Goal: Information Seeking & Learning: Learn about a topic

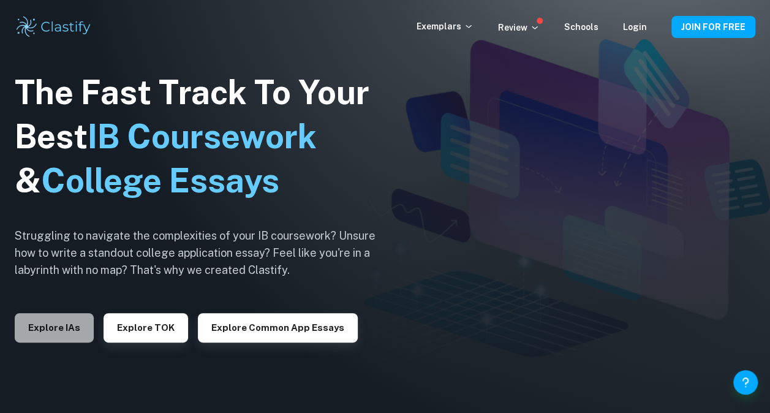
click at [62, 336] on button "Explore IAs" at bounding box center [54, 327] width 79 height 29
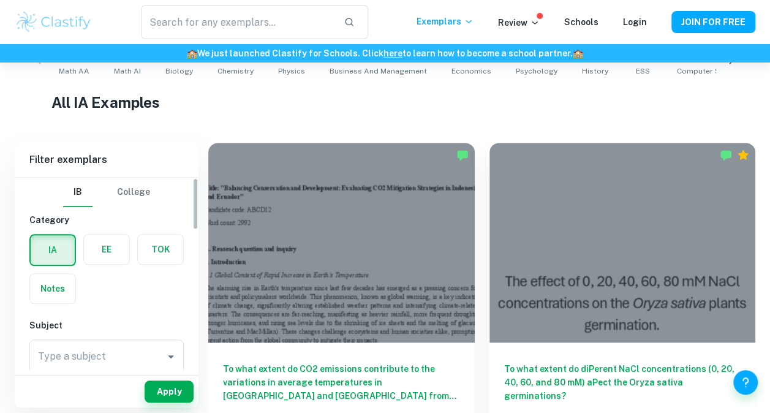
scroll to position [271, 0]
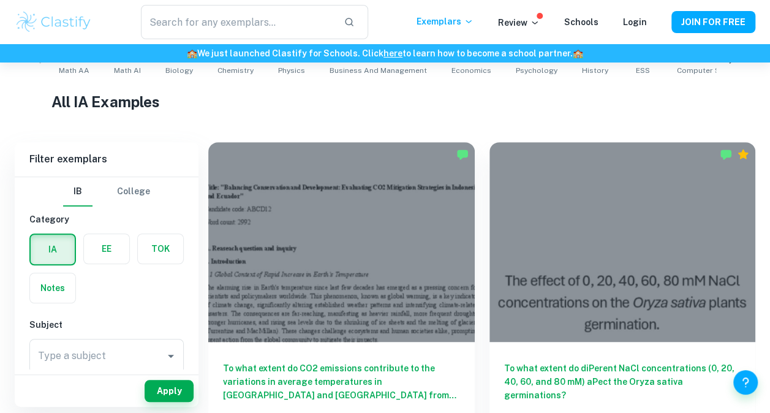
click at [108, 254] on label "button" at bounding box center [106, 248] width 45 height 29
click at [0, 0] on input "radio" at bounding box center [0, 0] width 0 height 0
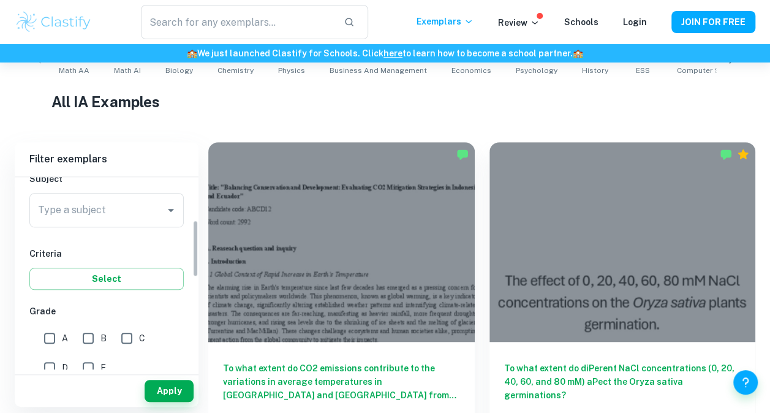
scroll to position [151, 0]
click at [116, 210] on input "Type a subject" at bounding box center [97, 205] width 125 height 23
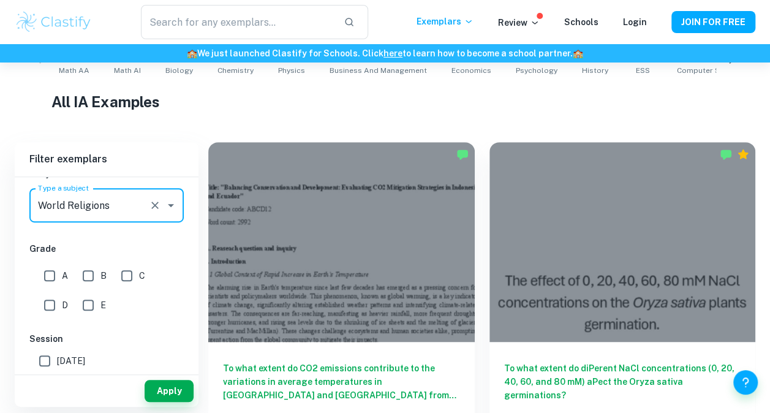
type input "World Religions"
click at [44, 281] on input "A" at bounding box center [49, 275] width 25 height 25
checkbox input "true"
click at [89, 274] on input "B" at bounding box center [88, 275] width 25 height 25
checkbox input "true"
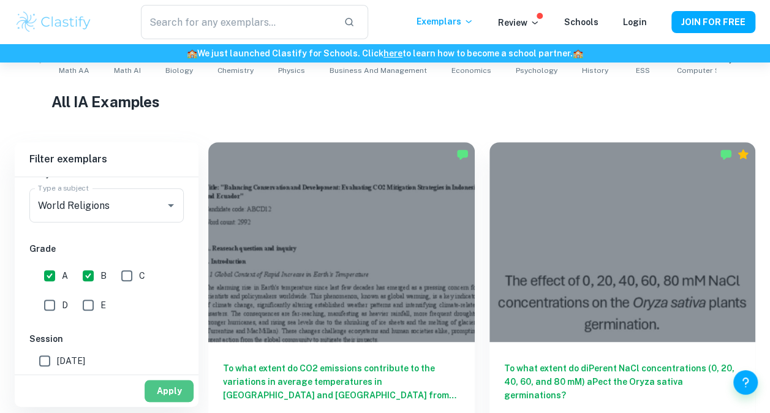
click at [162, 391] on button "Apply" at bounding box center [169, 391] width 49 height 22
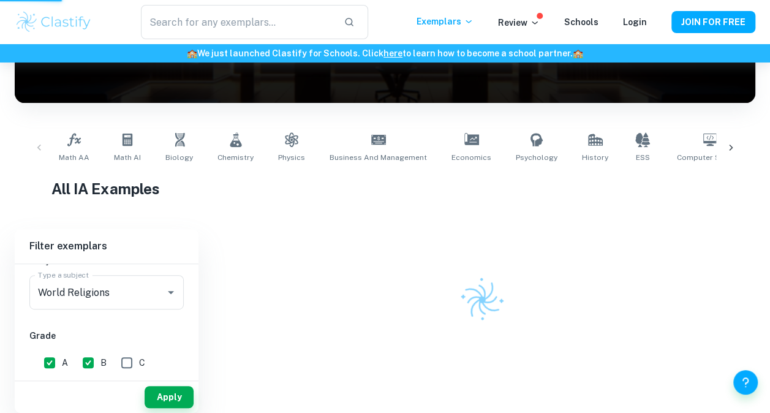
scroll to position [184, 0]
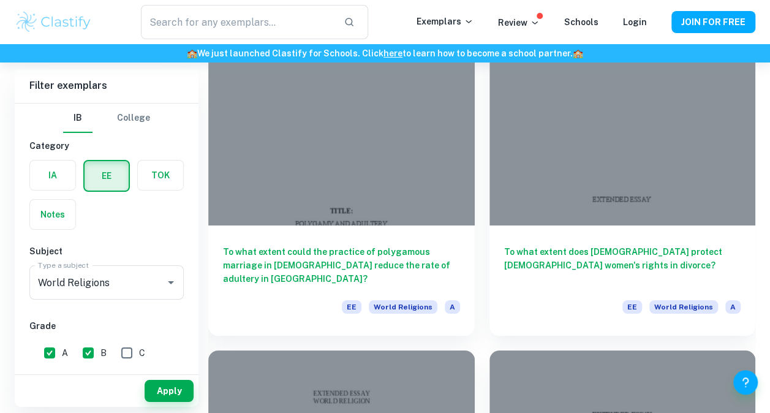
scroll to position [2005, 0]
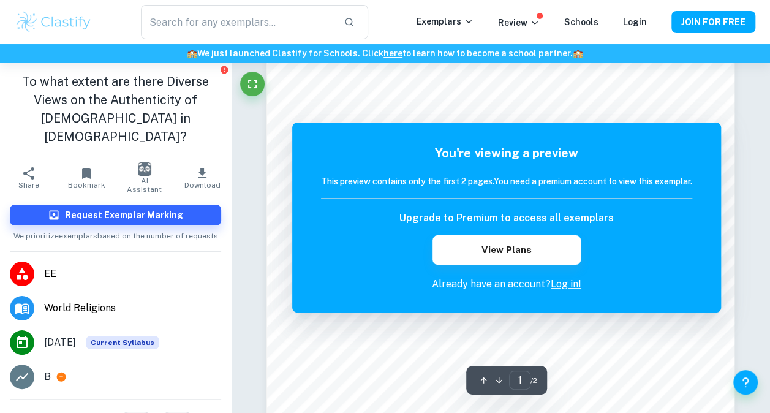
scroll to position [60, 0]
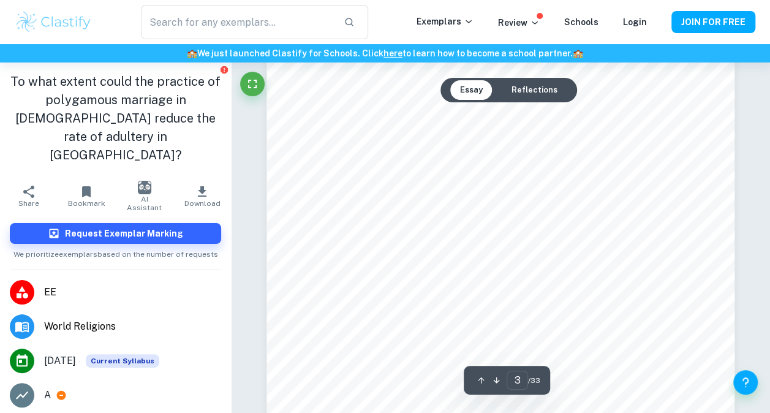
scroll to position [1563, 0]
type input "2"
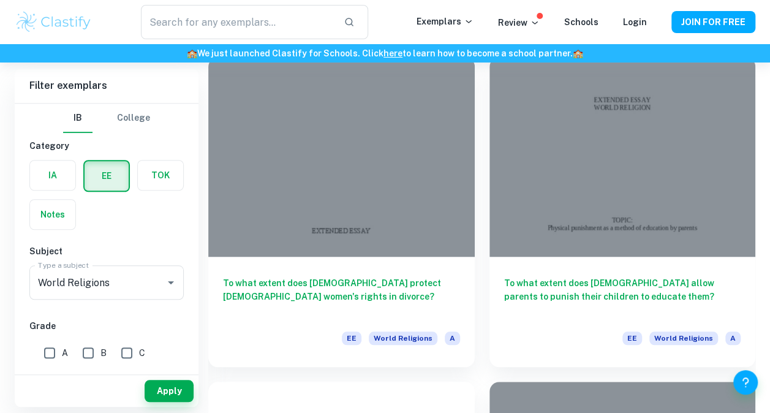
scroll to position [2701, 0]
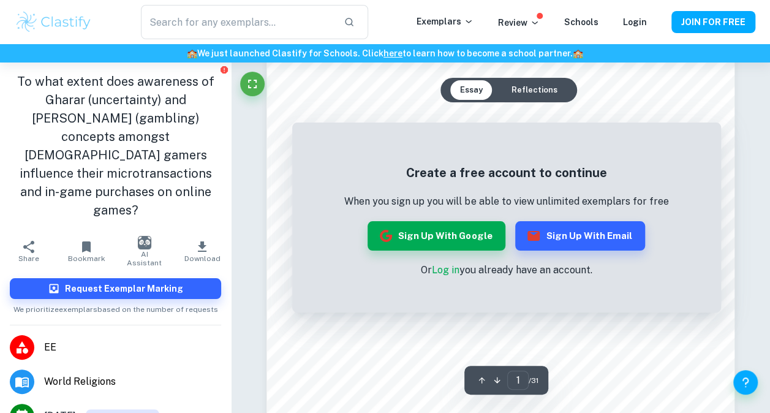
scroll to position [161, 0]
click at [439, 273] on link "Log in" at bounding box center [446, 270] width 28 height 12
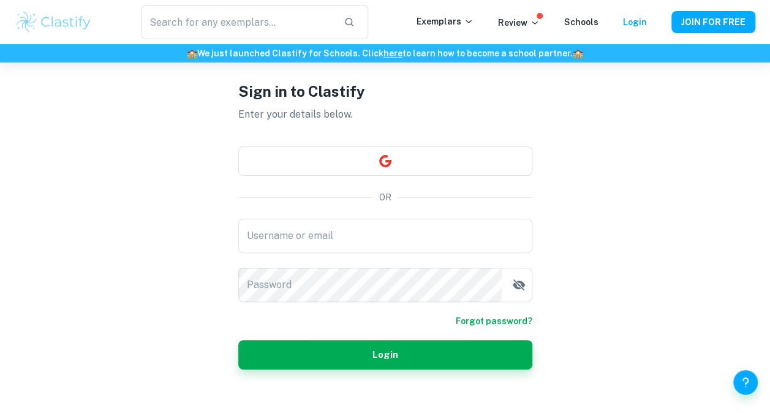
scroll to position [46, 0]
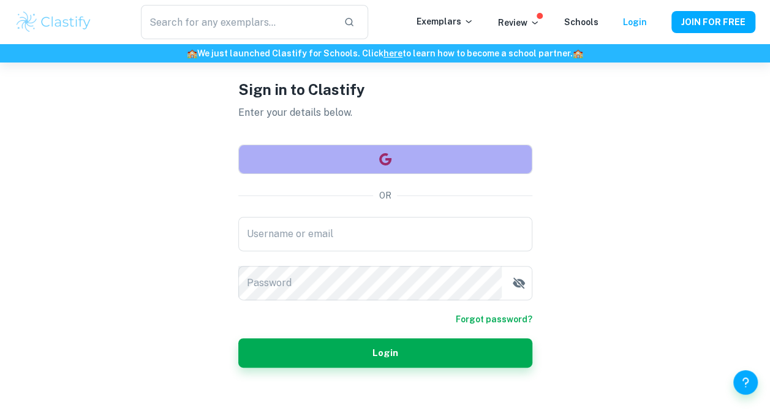
click at [407, 164] on button "button" at bounding box center [385, 159] width 294 height 29
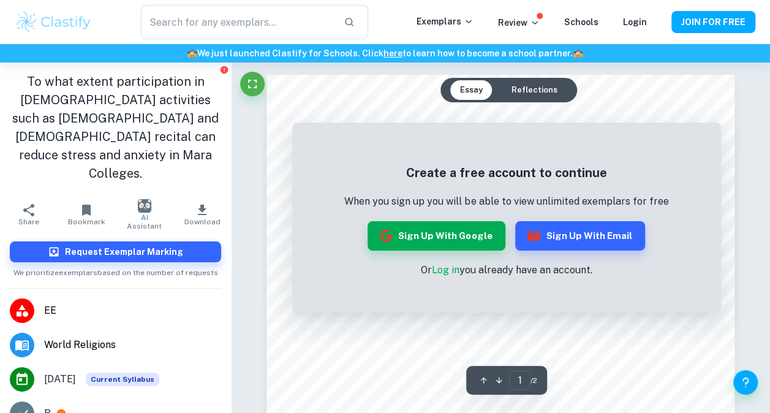
scroll to position [178, 0]
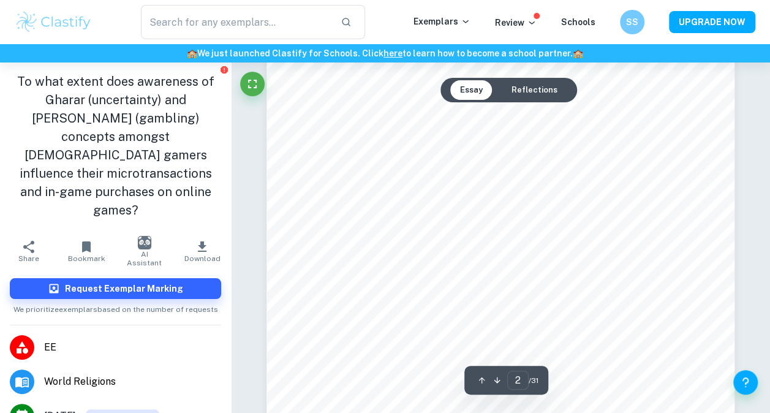
scroll to position [810, 0]
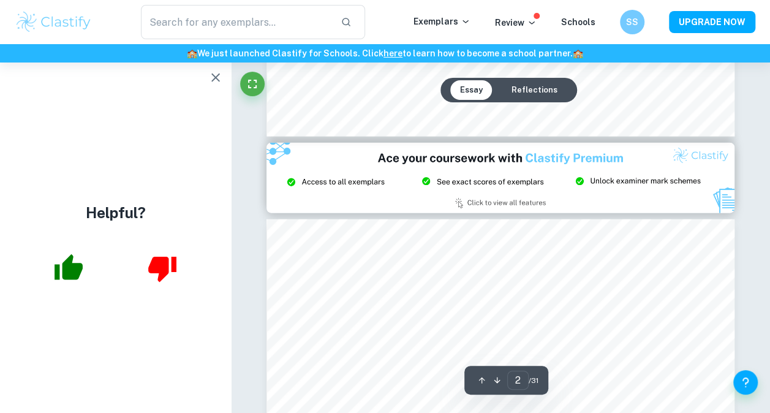
type input "3"
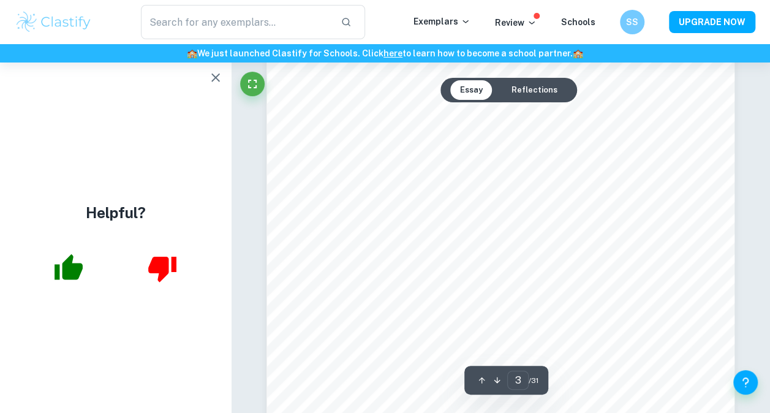
scroll to position [1539, 0]
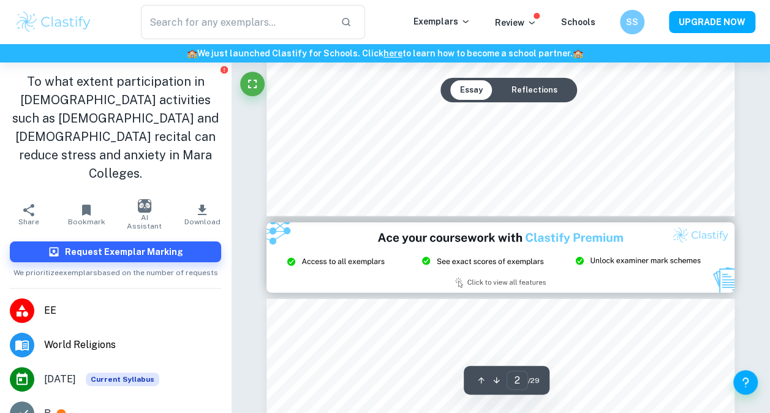
type input "3"
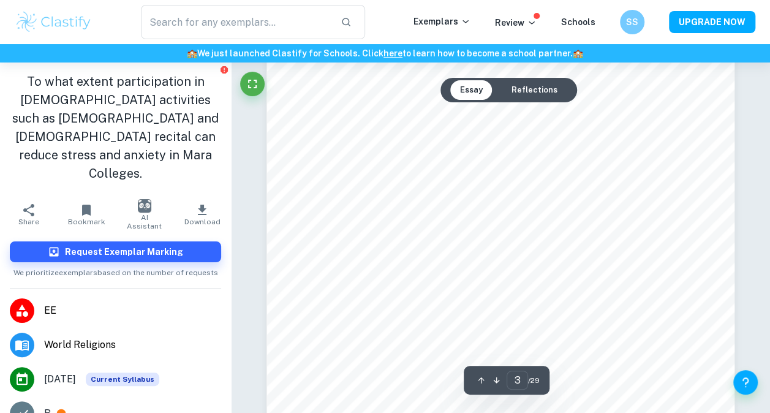
scroll to position [1547, 0]
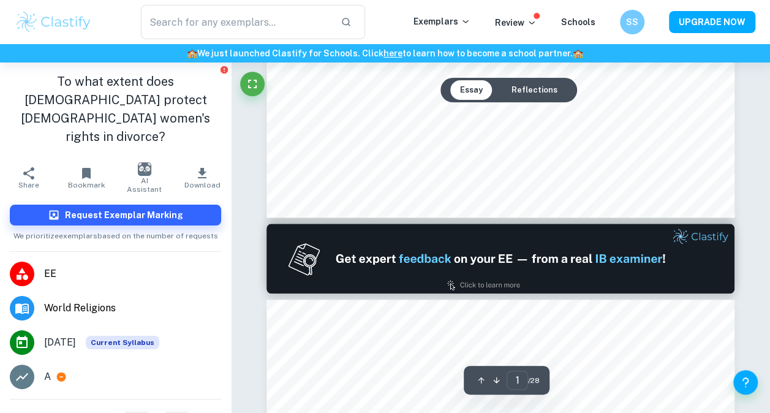
type input "2"
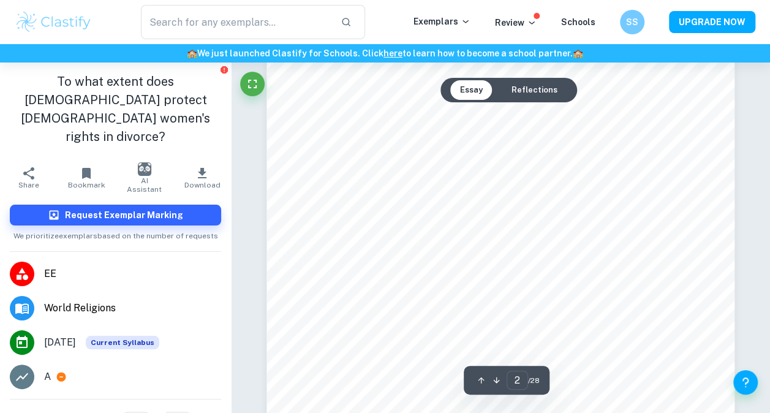
scroll to position [830, 0]
